Goal: Transaction & Acquisition: Purchase product/service

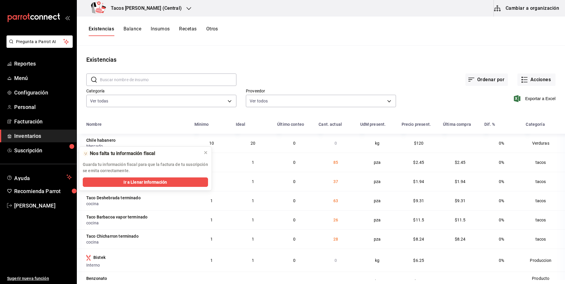
click at [266, 48] on main "Existencias ​ ​ Ordenar por Acciones Categoría Ver todas 64336f84-08d8-4239-bfa…" at bounding box center [321, 163] width 489 height 234
click at [207, 153] on icon at bounding box center [205, 153] width 5 height 5
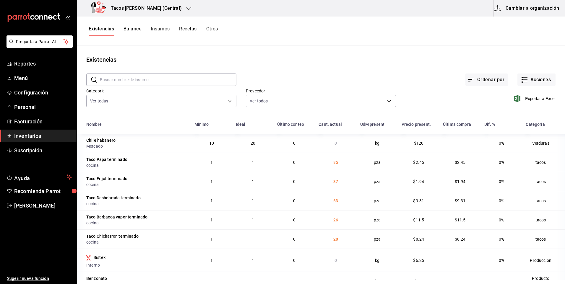
click at [134, 14] on div "Tacos [PERSON_NAME] (Central)" at bounding box center [138, 8] width 112 height 17
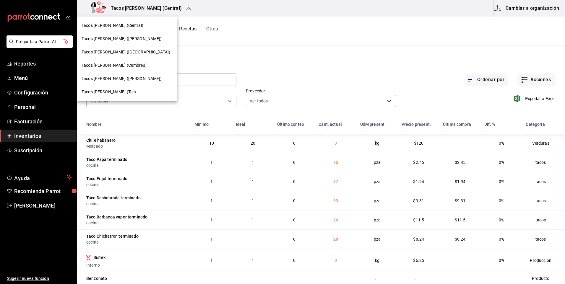
click at [132, 54] on span "Tacos [PERSON_NAME] ([GEOGRAPHIC_DATA])" at bounding box center [126, 52] width 89 height 6
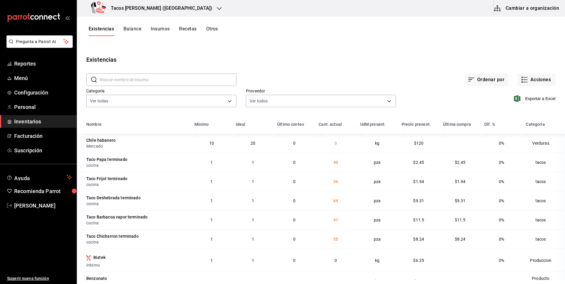
click at [170, 2] on div "Tacos [PERSON_NAME] ([GEOGRAPHIC_DATA])" at bounding box center [153, 8] width 143 height 17
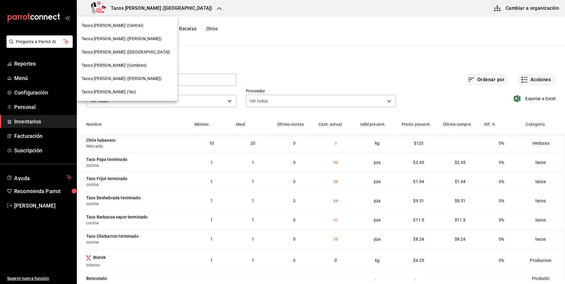
click at [136, 35] on div "Tacos [PERSON_NAME] ([PERSON_NAME])" at bounding box center [127, 38] width 101 height 13
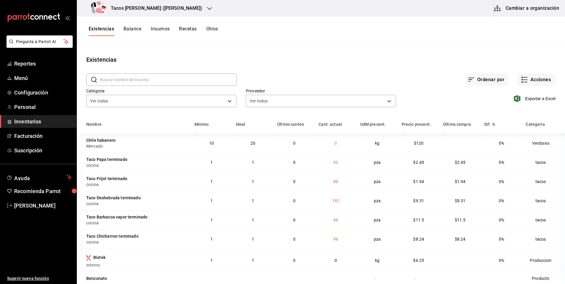
click at [161, 9] on h3 "Tacos [PERSON_NAME] ([PERSON_NAME])" at bounding box center [154, 8] width 96 height 7
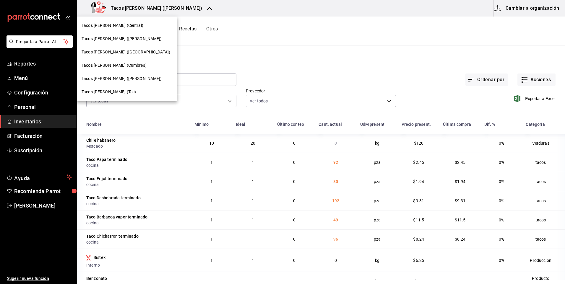
click at [130, 61] on div "Tacos [PERSON_NAME] (Cumbres)" at bounding box center [127, 65] width 101 height 13
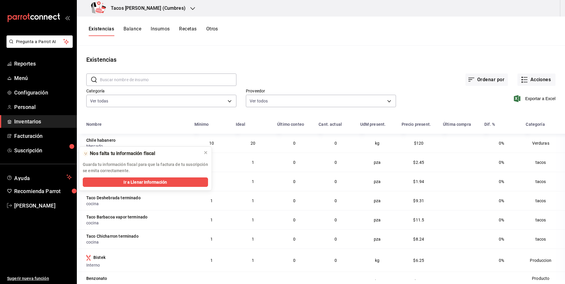
click at [153, 10] on h3 "Tacos [PERSON_NAME] (Cumbres)" at bounding box center [146, 8] width 80 height 7
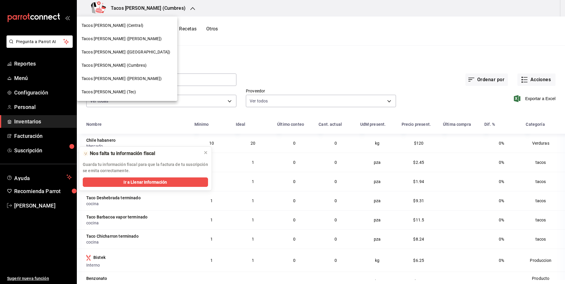
click at [135, 34] on div "Tacos [PERSON_NAME] ([PERSON_NAME])" at bounding box center [127, 38] width 101 height 13
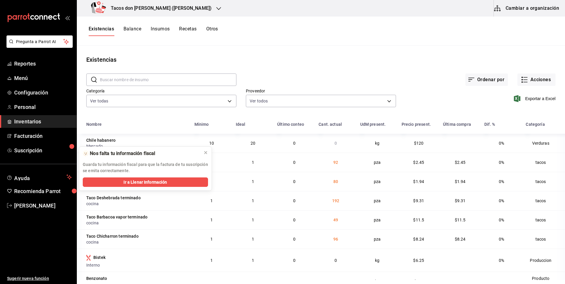
click at [155, 9] on h3 "Tacos don [PERSON_NAME] ([PERSON_NAME])" at bounding box center [159, 8] width 106 height 7
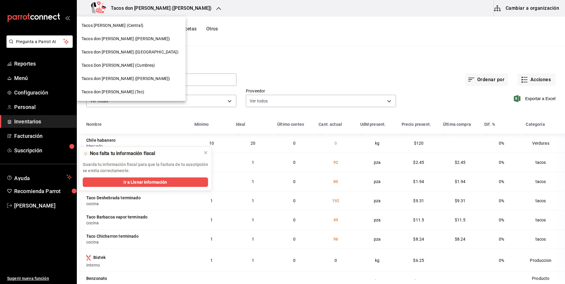
click at [133, 29] on div "Tacos [PERSON_NAME] (Central)" at bounding box center [131, 25] width 109 height 13
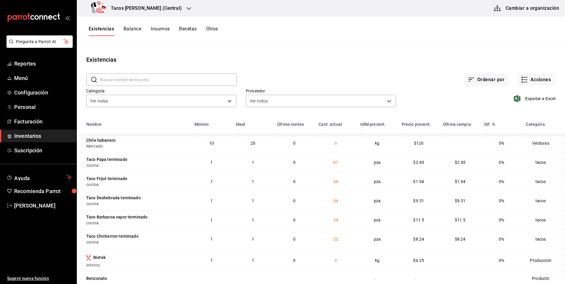
click at [138, 11] on h3 "Tacos [PERSON_NAME] (Central)" at bounding box center [144, 8] width 76 height 7
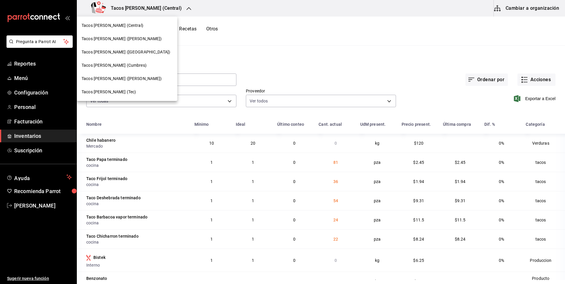
click at [130, 37] on span "Tacos [PERSON_NAME] ([PERSON_NAME])" at bounding box center [122, 39] width 80 height 6
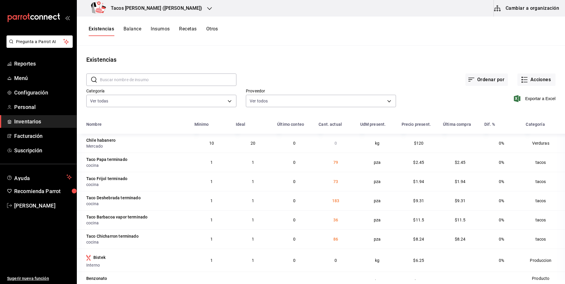
click at [134, 1] on div "Tacos [PERSON_NAME] ([PERSON_NAME])" at bounding box center [148, 8] width 133 height 17
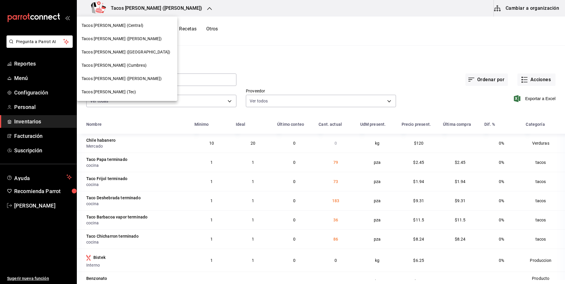
click at [132, 4] on div at bounding box center [282, 142] width 565 height 284
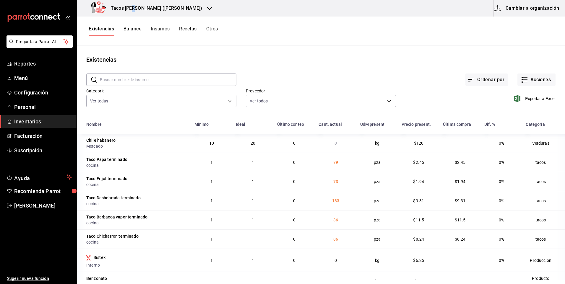
click at [132, 4] on div "Tacos [PERSON_NAME] ([PERSON_NAME])" at bounding box center [148, 8] width 133 height 17
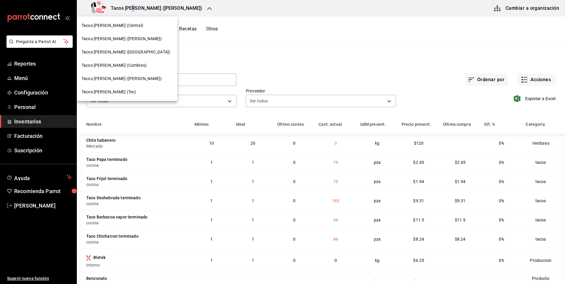
click at [126, 50] on span "Tacos [PERSON_NAME] ([GEOGRAPHIC_DATA])" at bounding box center [126, 52] width 89 height 6
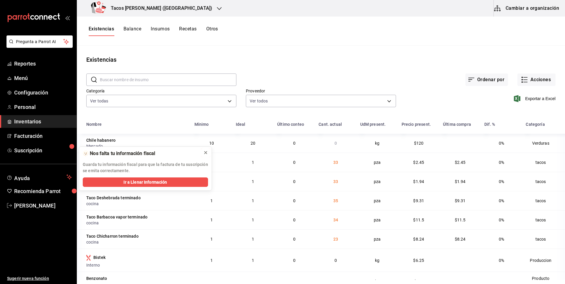
click at [205, 156] on div at bounding box center [205, 153] width 5 height 6
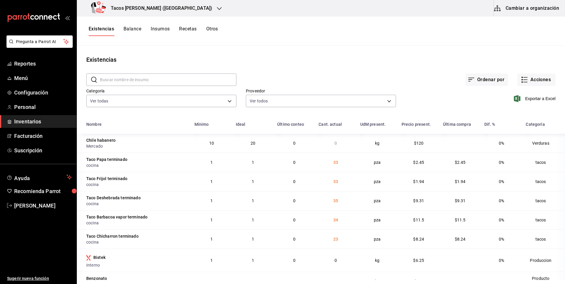
click at [154, 11] on h3 "Tacos don Pedro (Cordillera)" at bounding box center [159, 8] width 106 height 7
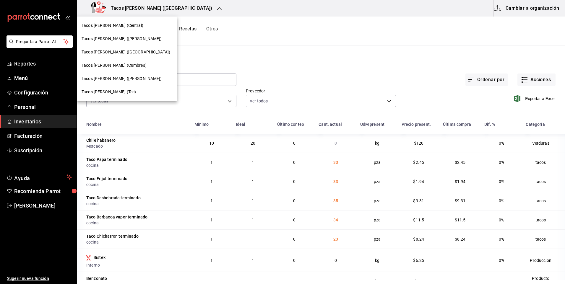
click at [141, 28] on div "Tacos [PERSON_NAME] (Central)" at bounding box center [127, 25] width 91 height 6
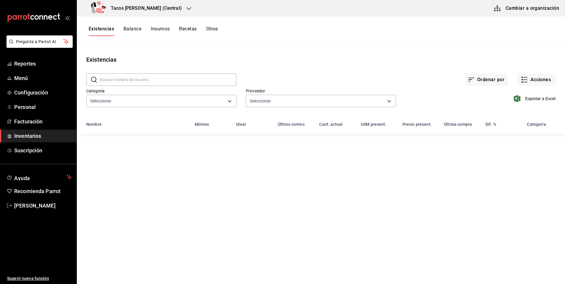
type input "64336f84-08d8-4239-bfaa-5486086aae1c,073d835d-a08f-4687-8e3c-e3e3aae56298,b4453…"
type input "237c9a5b-4078-49eb-83ef-23bf52bd7acd,14f90e99-f19e-4745-b997-48f1d3d95977,42f00…"
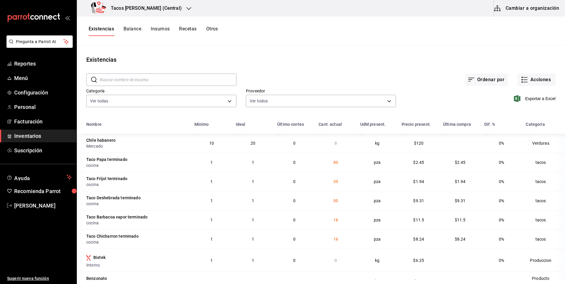
click at [154, 12] on div "Tacos [PERSON_NAME] (Central)" at bounding box center [138, 8] width 112 height 17
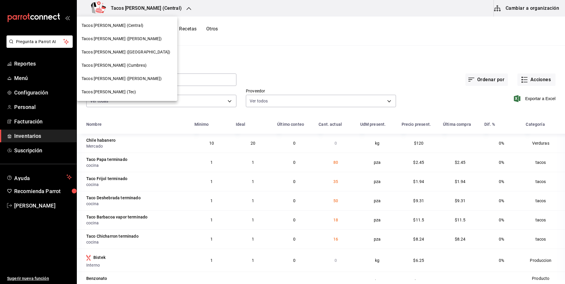
click at [130, 51] on span "Tacos [PERSON_NAME] ([GEOGRAPHIC_DATA])" at bounding box center [126, 52] width 89 height 6
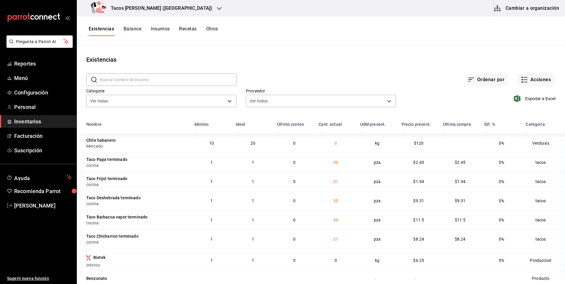
click at [217, 7] on icon "button" at bounding box center [219, 8] width 5 height 5
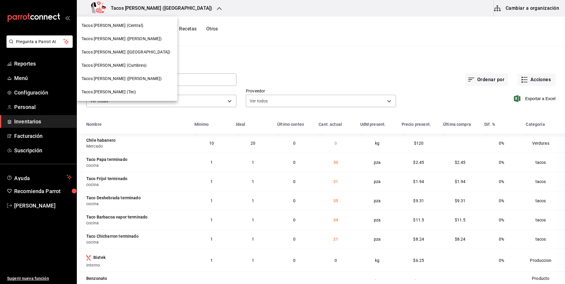
click at [131, 38] on span "Tacos [PERSON_NAME] ([PERSON_NAME])" at bounding box center [122, 39] width 80 height 6
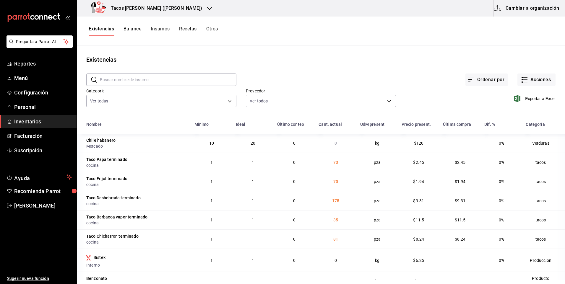
click at [157, 0] on div "Tacos [PERSON_NAME] ([PERSON_NAME])" at bounding box center [148, 8] width 133 height 17
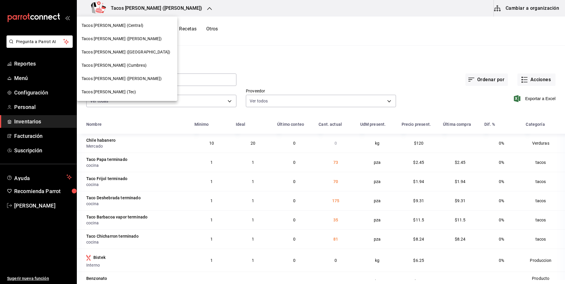
click at [133, 27] on div "Tacos [PERSON_NAME] (Central)" at bounding box center [127, 25] width 91 height 6
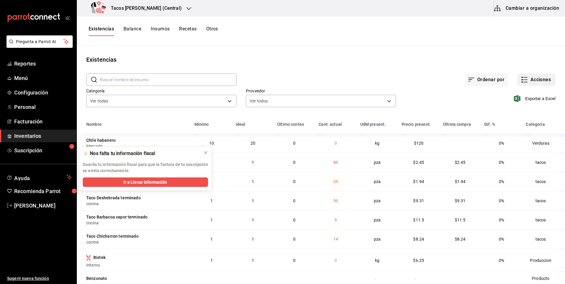
click at [525, 77] on button "Acciones" at bounding box center [537, 80] width 38 height 12
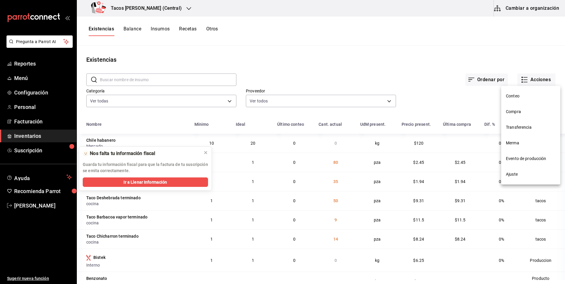
click at [519, 109] on span "Compra" at bounding box center [531, 112] width 50 height 6
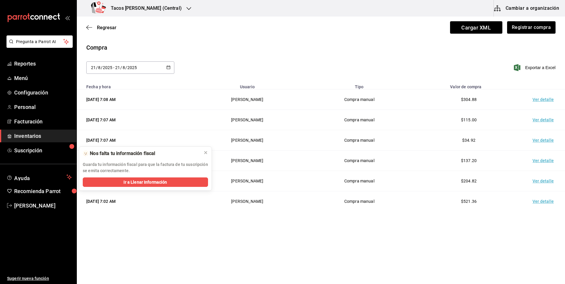
click at [124, 69] on input "8" at bounding box center [123, 67] width 3 height 5
click at [529, 24] on button "Registrar compra" at bounding box center [531, 27] width 49 height 12
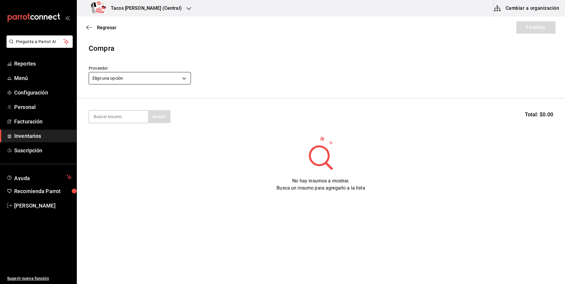
click at [135, 80] on body "Pregunta a Parrot AI Reportes Menú Configuración Personal Facturación Inventari…" at bounding box center [282, 125] width 565 height 251
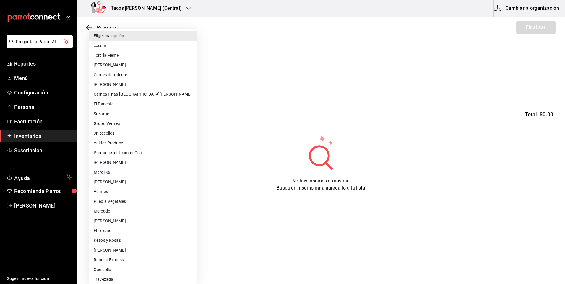
click at [124, 47] on li "cocina" at bounding box center [143, 46] width 108 height 10
type input "237c9a5b-4078-49eb-83ef-23bf52bd7acd"
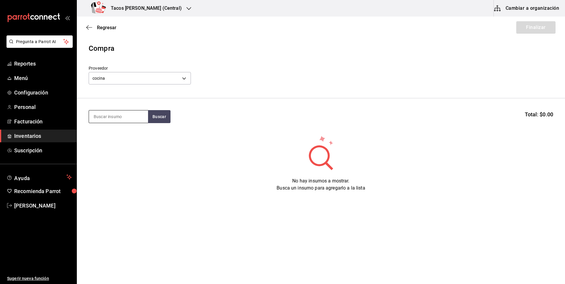
click at [131, 121] on input at bounding box center [118, 117] width 59 height 12
type input "chi"
click at [154, 120] on button "Buscar" at bounding box center [159, 116] width 22 height 13
click at [140, 136] on div "Taco Chicharron terminado" at bounding box center [119, 137] width 50 height 14
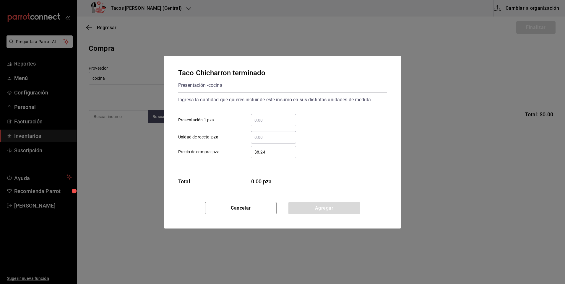
click at [272, 124] on div "​" at bounding box center [273, 120] width 45 height 12
click at [272, 124] on input "​ Presentación 1 pza" at bounding box center [273, 120] width 45 height 7
type input "30"
click at [340, 217] on div "Cancelar Agregar" at bounding box center [282, 215] width 237 height 27
click at [330, 203] on button "Agregar" at bounding box center [325, 208] width 72 height 12
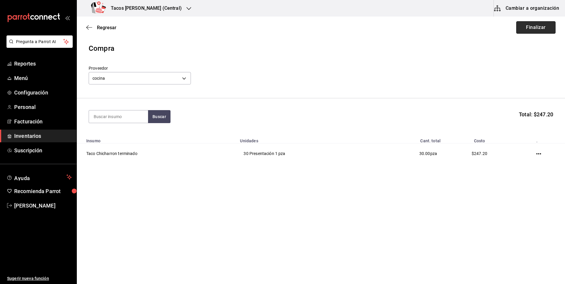
click at [537, 28] on button "Finalizar" at bounding box center [536, 27] width 39 height 12
